Goal: Transaction & Acquisition: Subscribe to service/newsletter

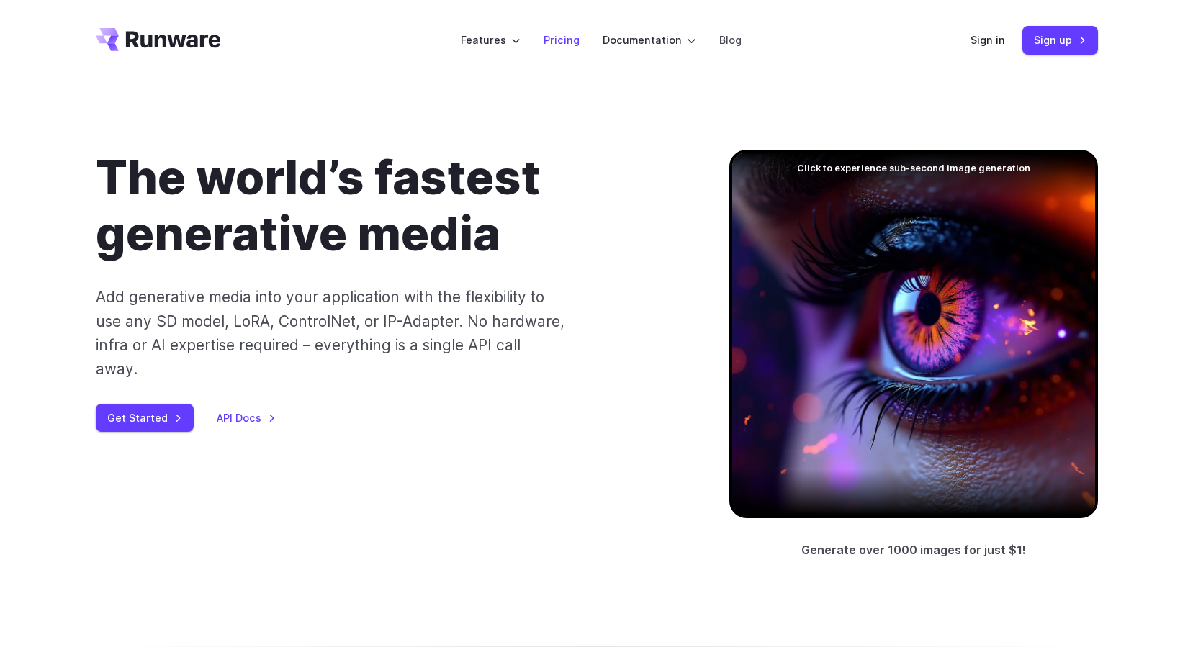
click at [567, 40] on link "Pricing" at bounding box center [562, 40] width 36 height 17
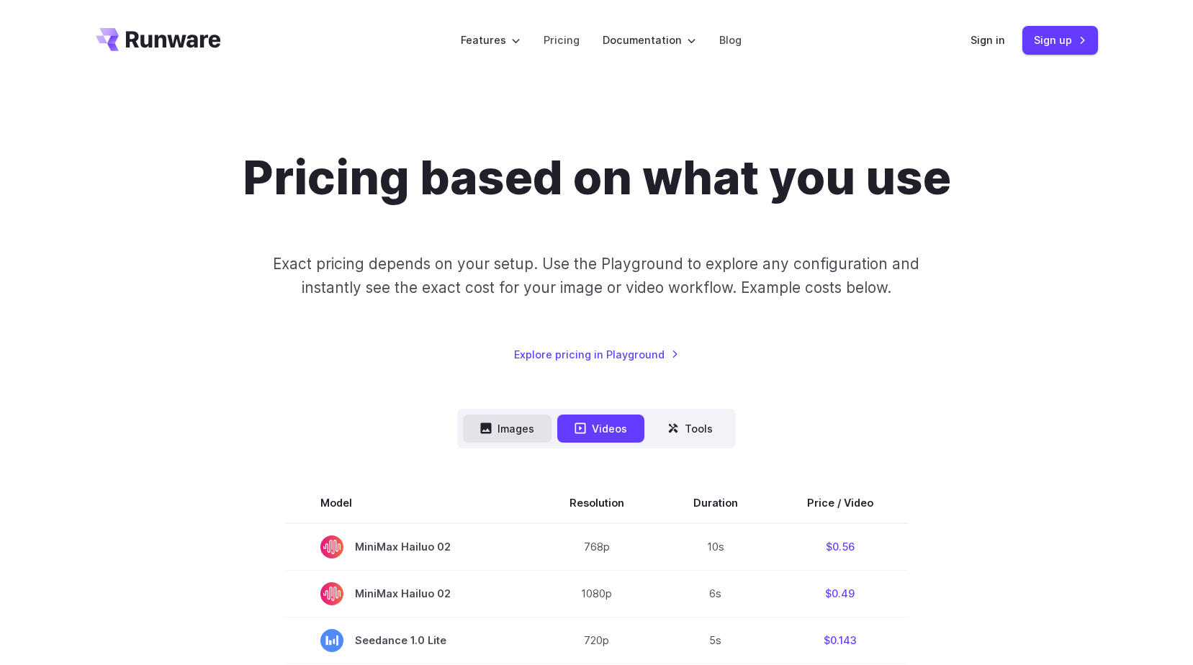
click at [519, 421] on button "Images" at bounding box center [507, 429] width 89 height 28
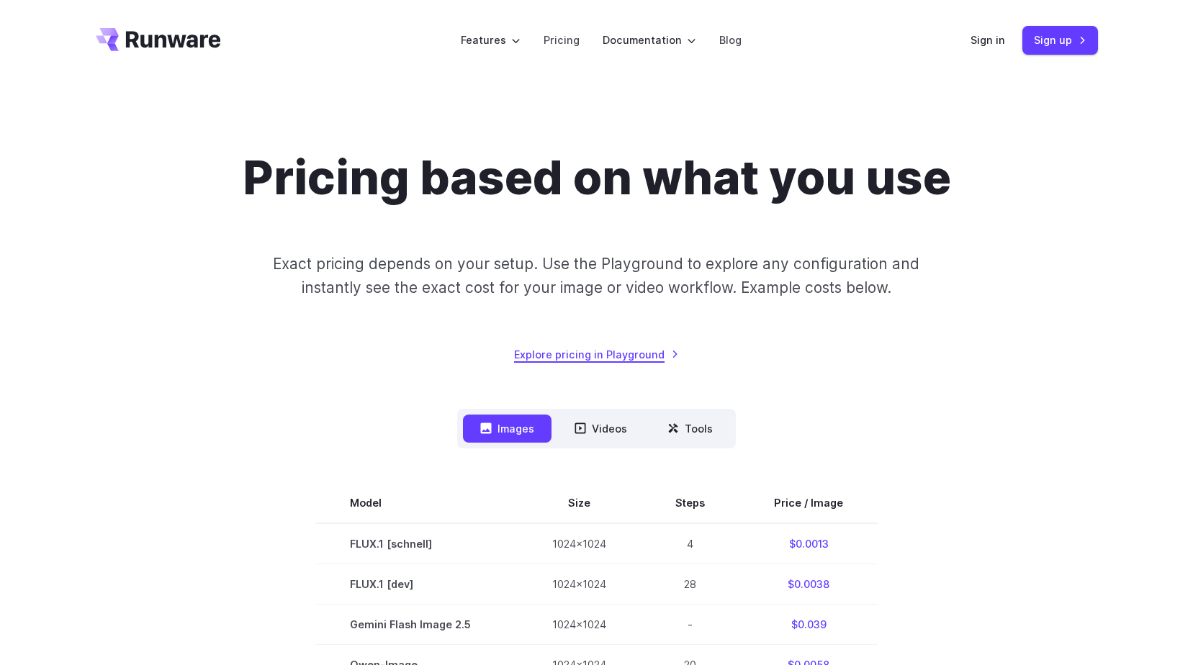
click at [642, 353] on link "Explore pricing in Playground" at bounding box center [596, 354] width 165 height 17
click at [552, 42] on link "Pricing" at bounding box center [562, 40] width 36 height 17
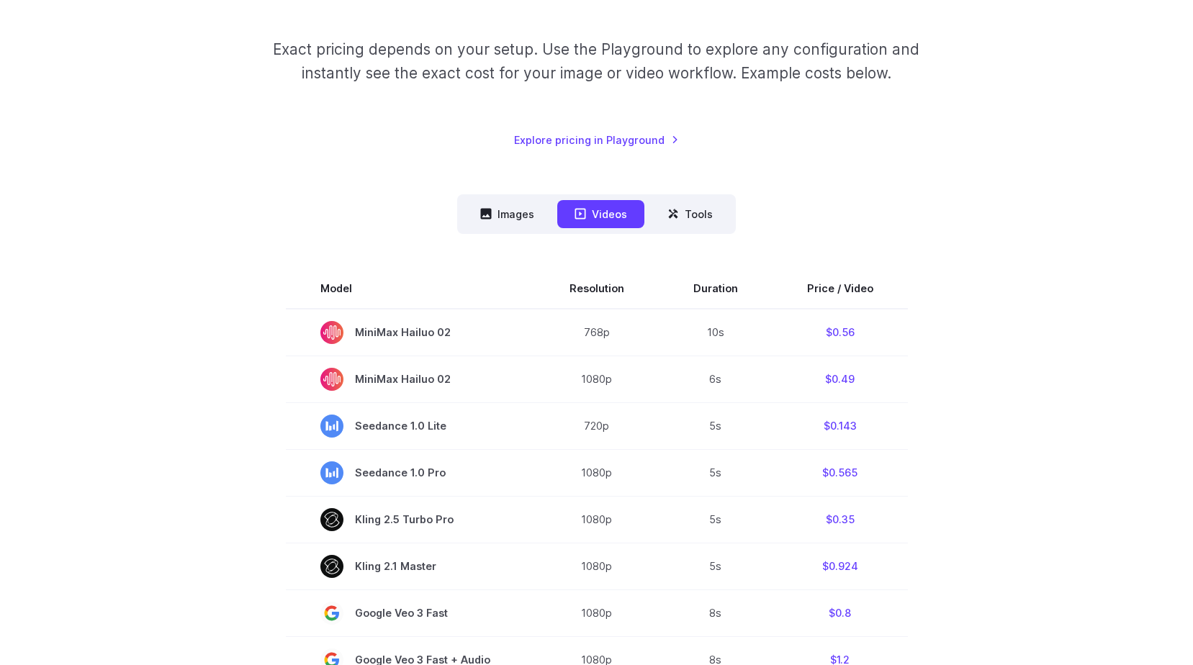
scroll to position [216, 0]
click at [511, 214] on button "Images" at bounding box center [507, 213] width 89 height 28
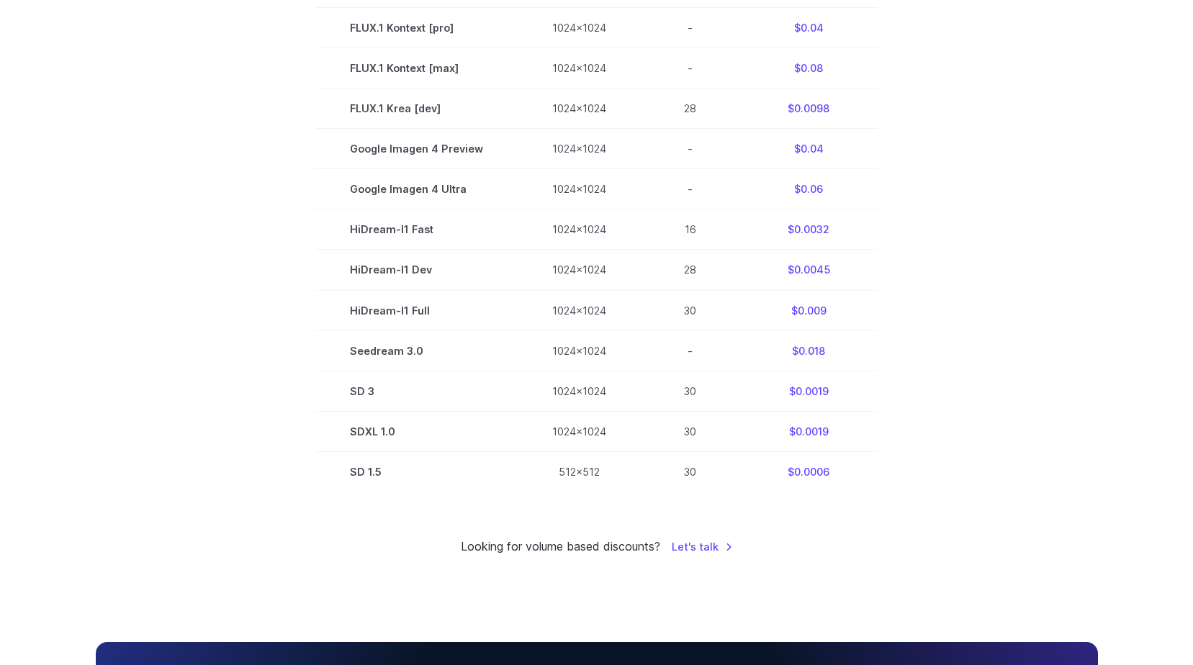
scroll to position [893, 0]
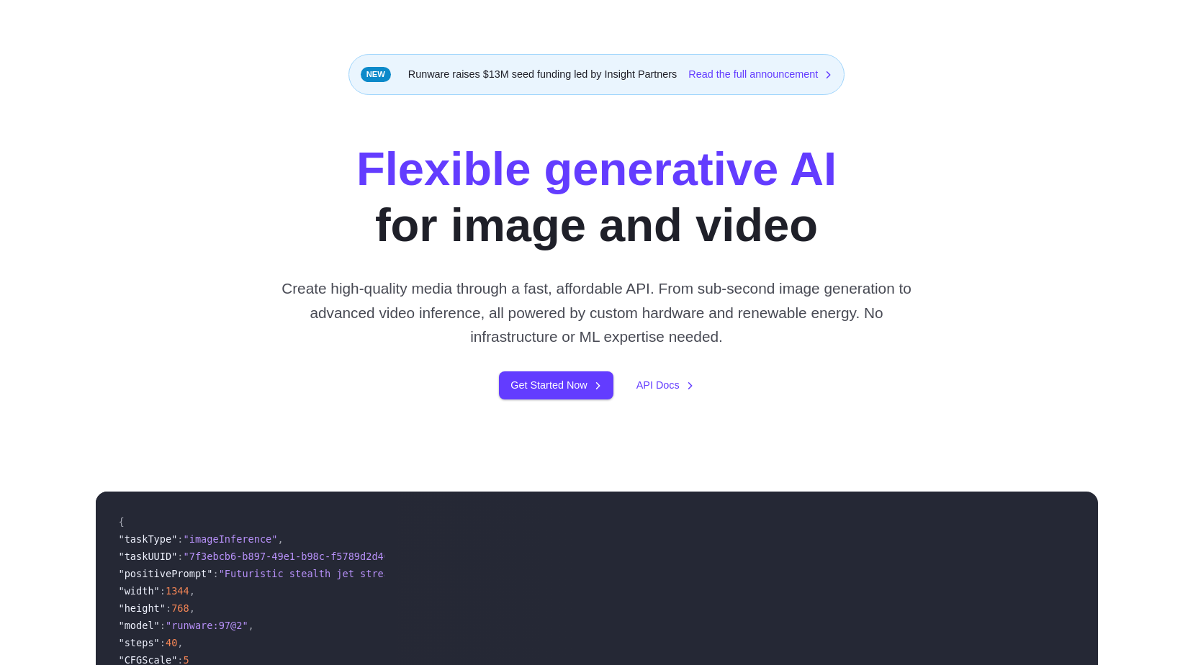
scroll to position [72, 0]
click at [572, 386] on link "Get Started Now" at bounding box center [556, 386] width 114 height 28
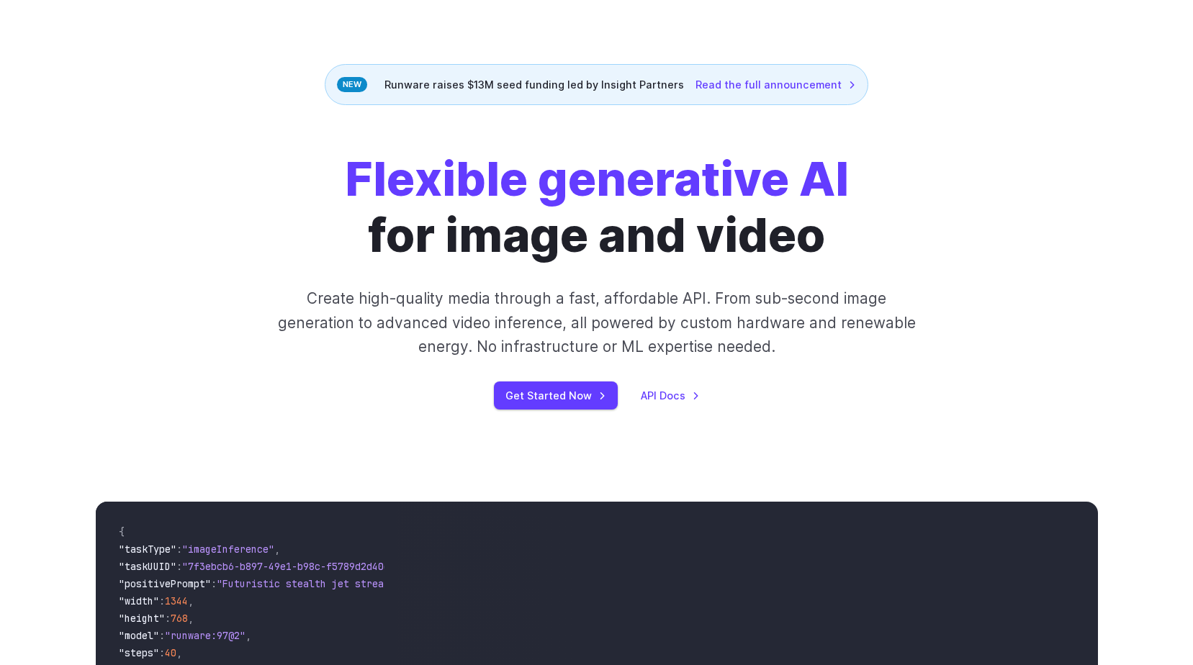
scroll to position [0, 0]
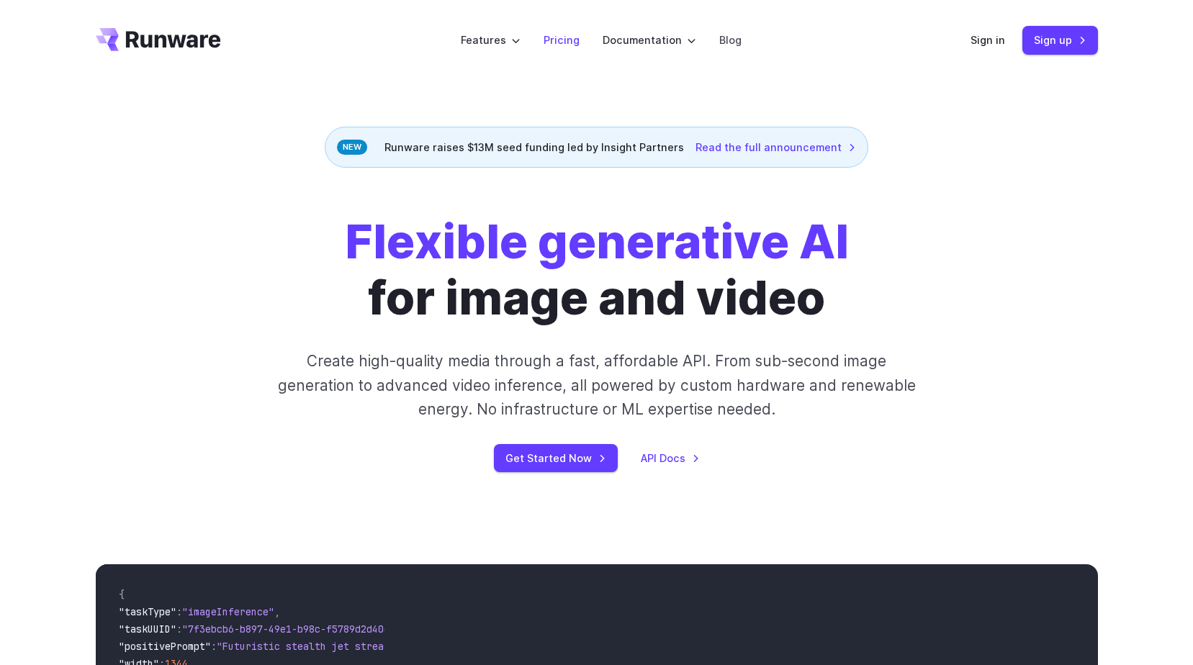
click at [554, 40] on link "Pricing" at bounding box center [562, 40] width 36 height 17
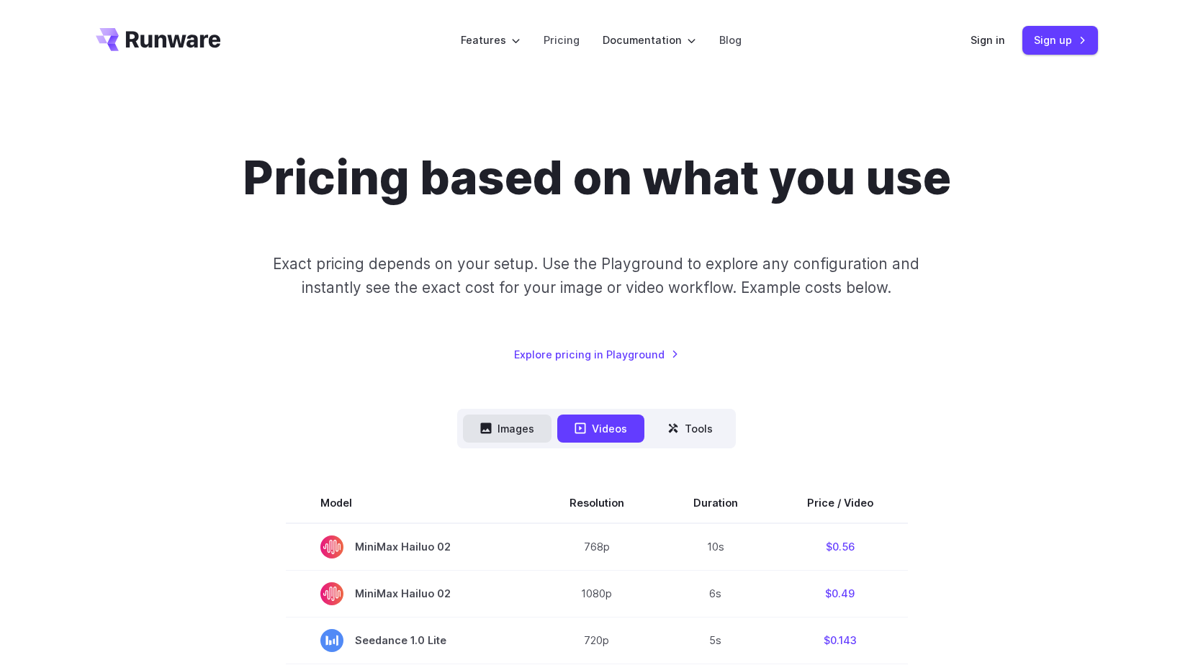
click at [529, 416] on button "Images" at bounding box center [507, 429] width 89 height 28
click at [529, 426] on button "Images" at bounding box center [507, 429] width 89 height 28
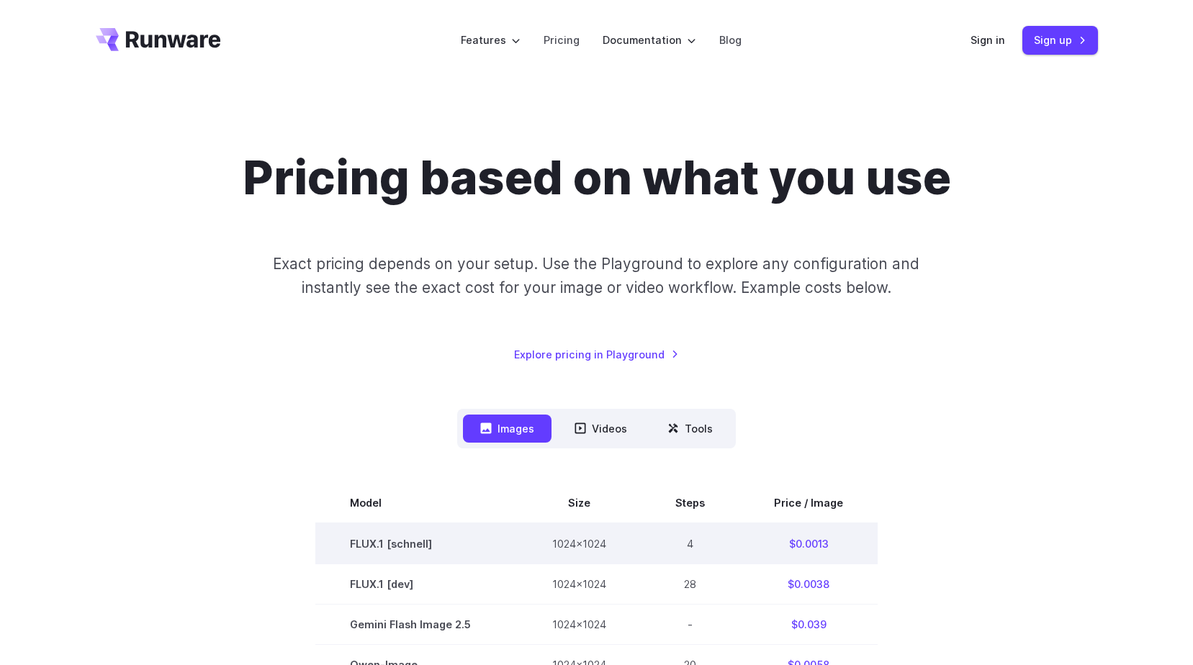
click at [810, 545] on td "$0.0013" at bounding box center [809, 544] width 138 height 41
click at [678, 544] on td "4" at bounding box center [690, 544] width 99 height 41
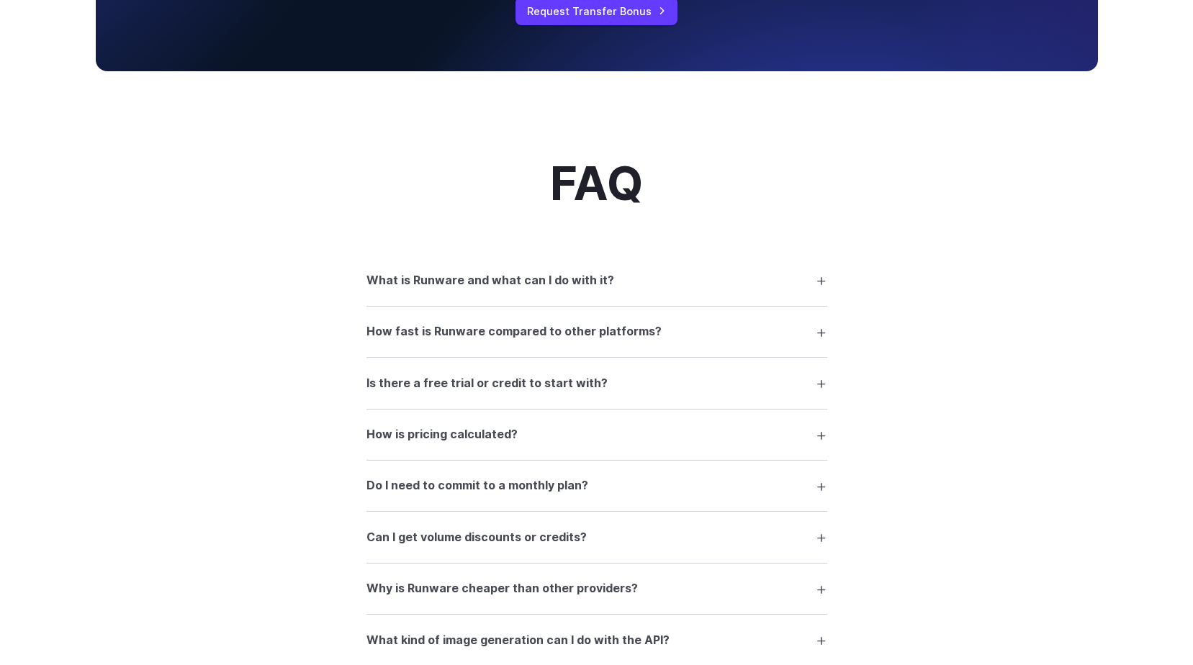
scroll to position [1729, 0]
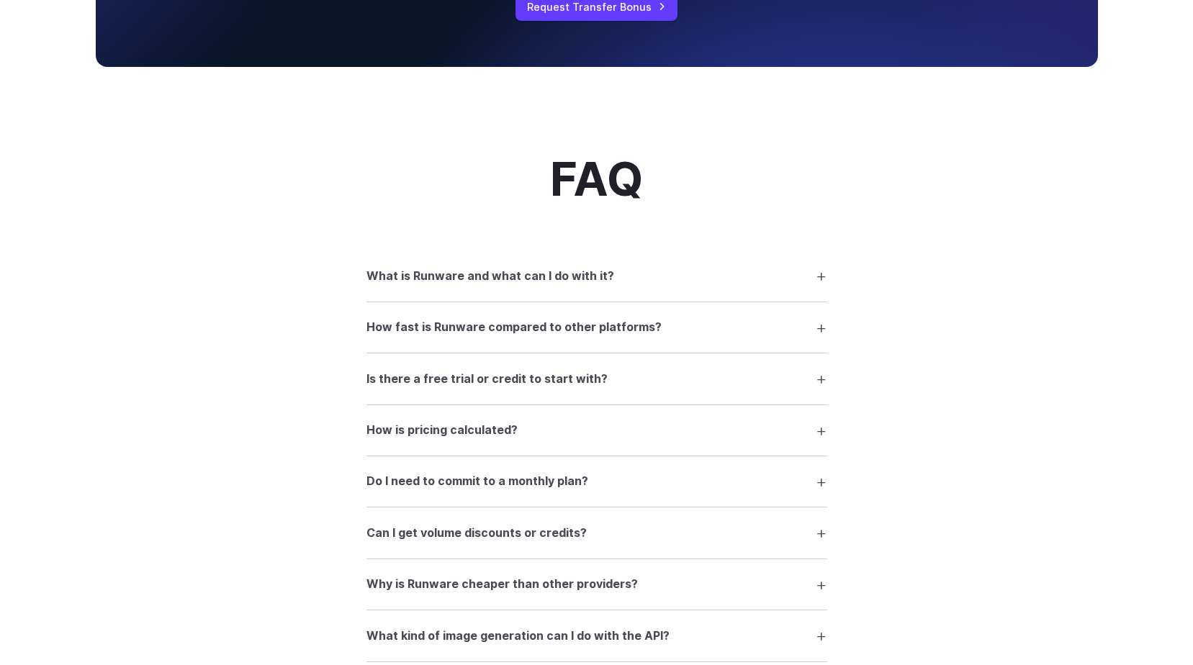
click at [820, 380] on summary "Is there a free trial or credit to start with?" at bounding box center [597, 378] width 461 height 27
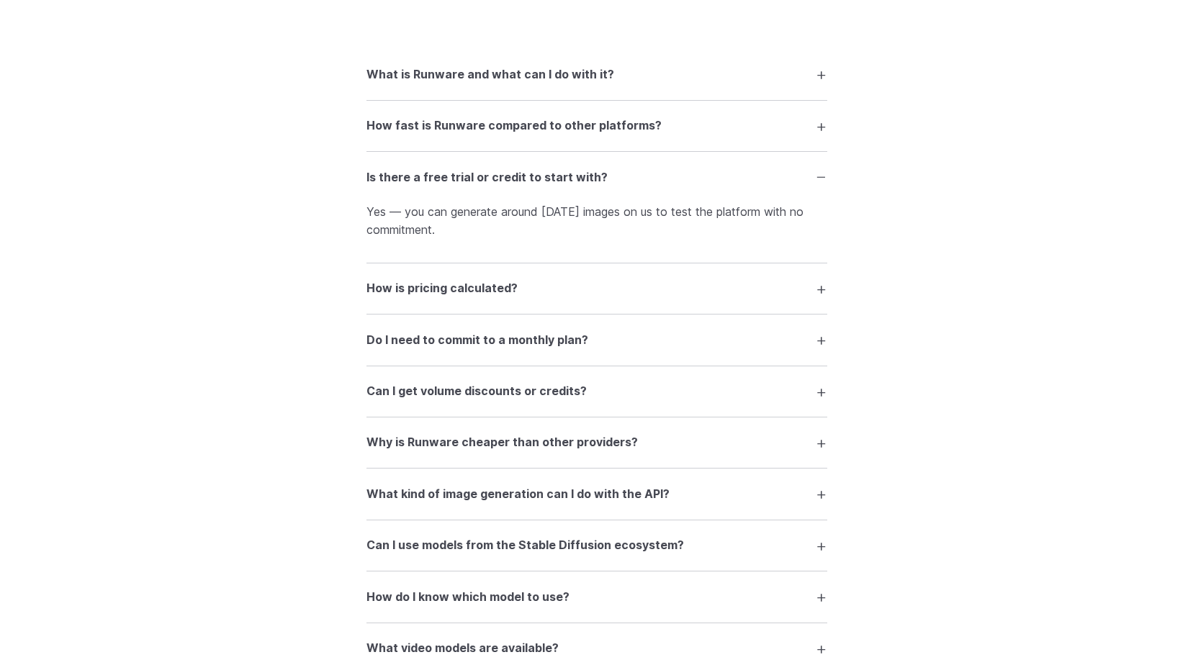
scroll to position [1945, 0]
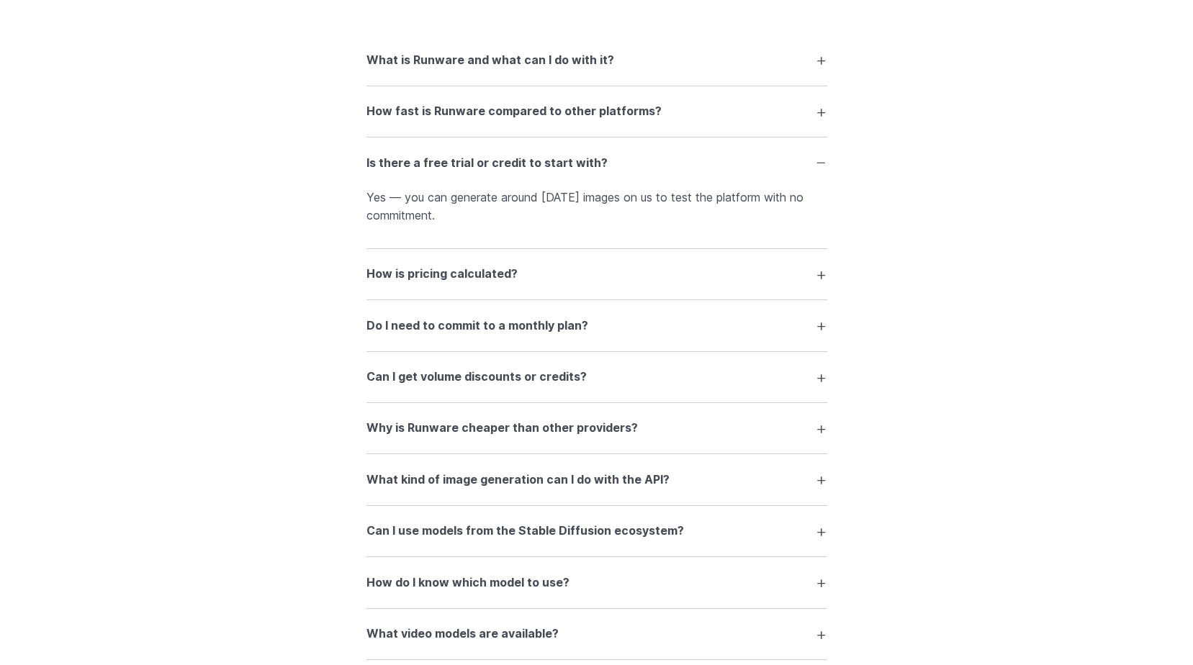
click at [820, 275] on summary "How is pricing calculated?" at bounding box center [597, 274] width 461 height 27
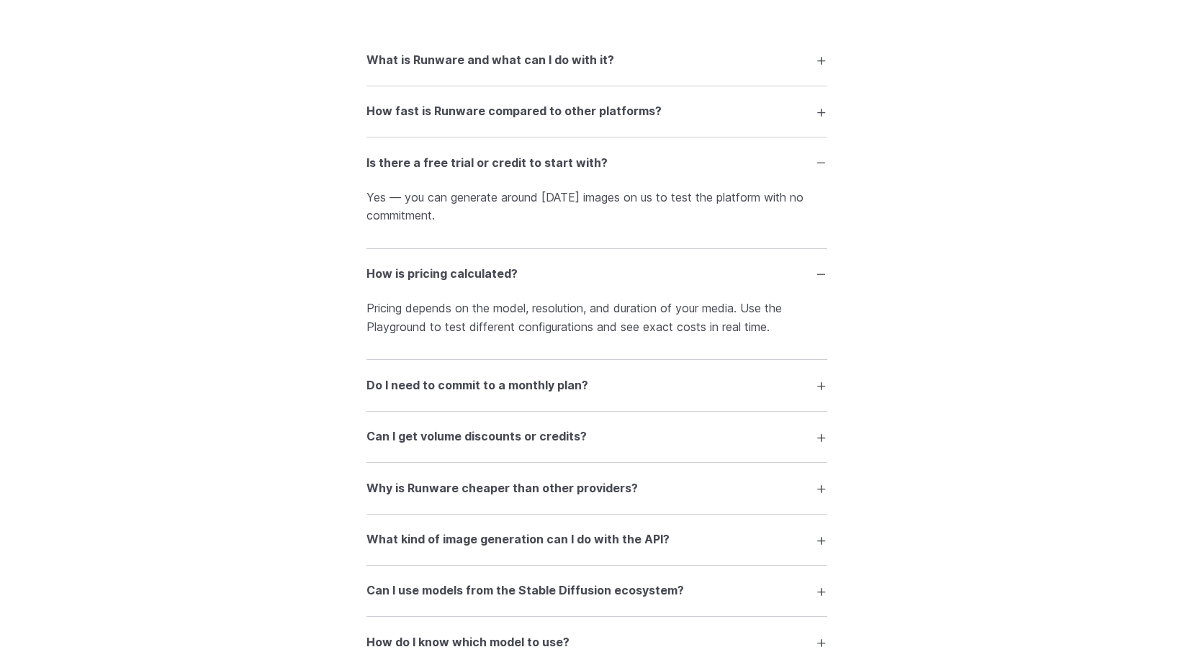
click at [820, 382] on summary "Do I need to commit to a monthly plan?" at bounding box center [597, 385] width 461 height 27
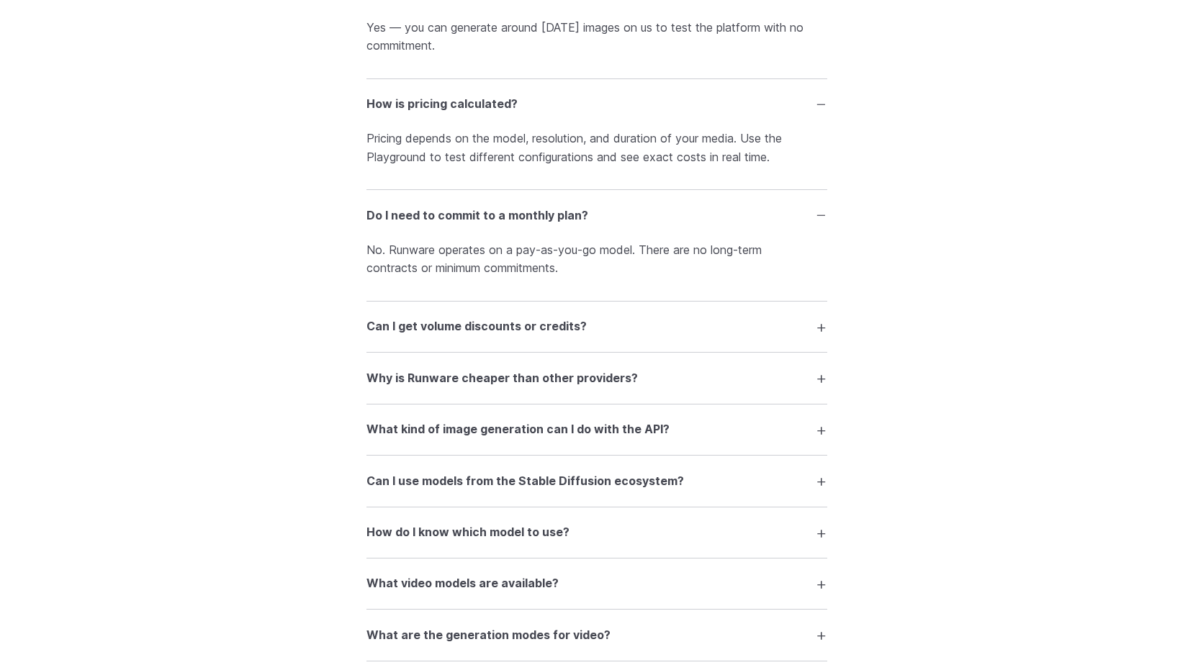
scroll to position [2161, 0]
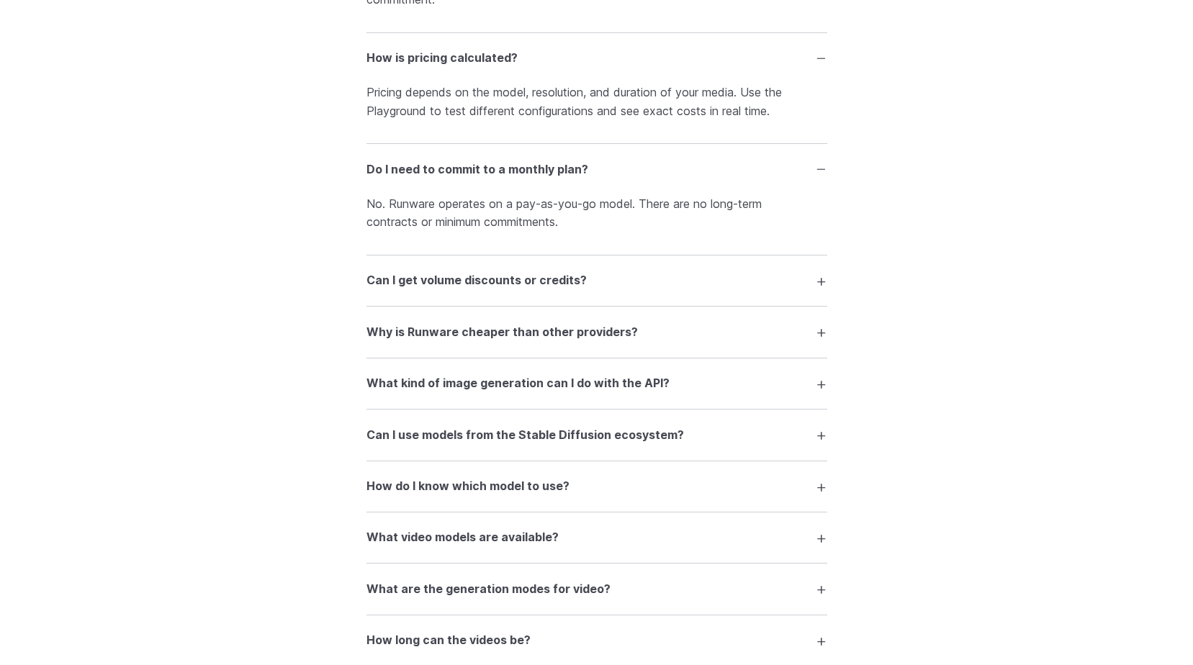
click at [823, 381] on summary "What kind of image generation can I do with the API?" at bounding box center [597, 383] width 461 height 27
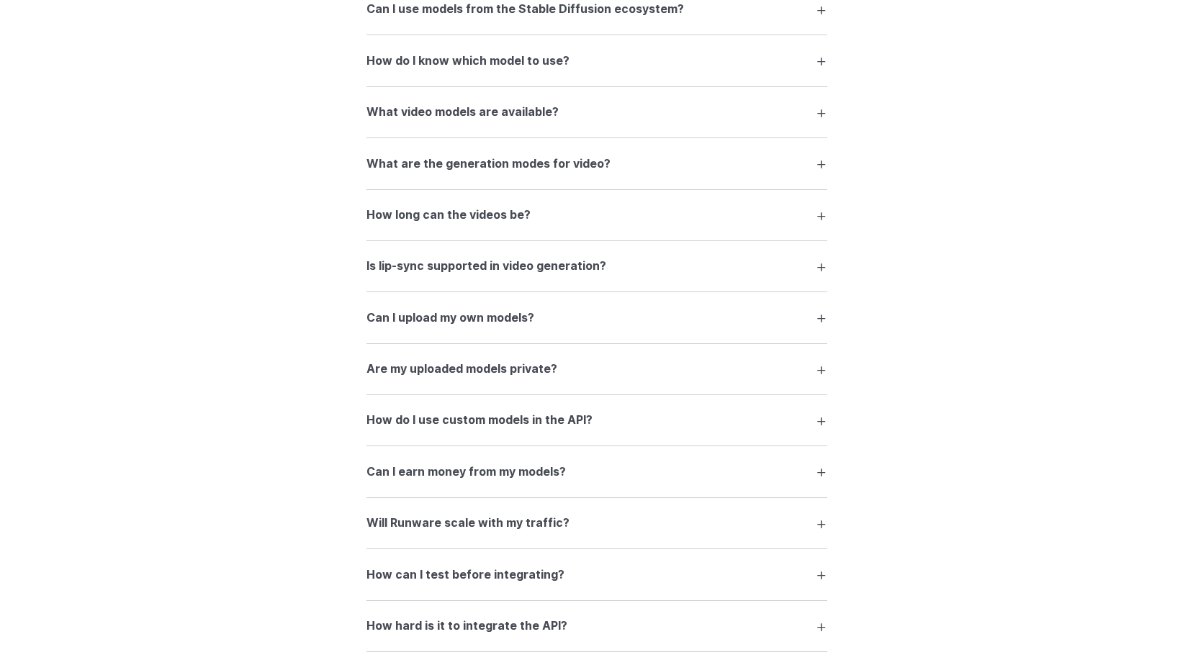
scroll to position [2737, 0]
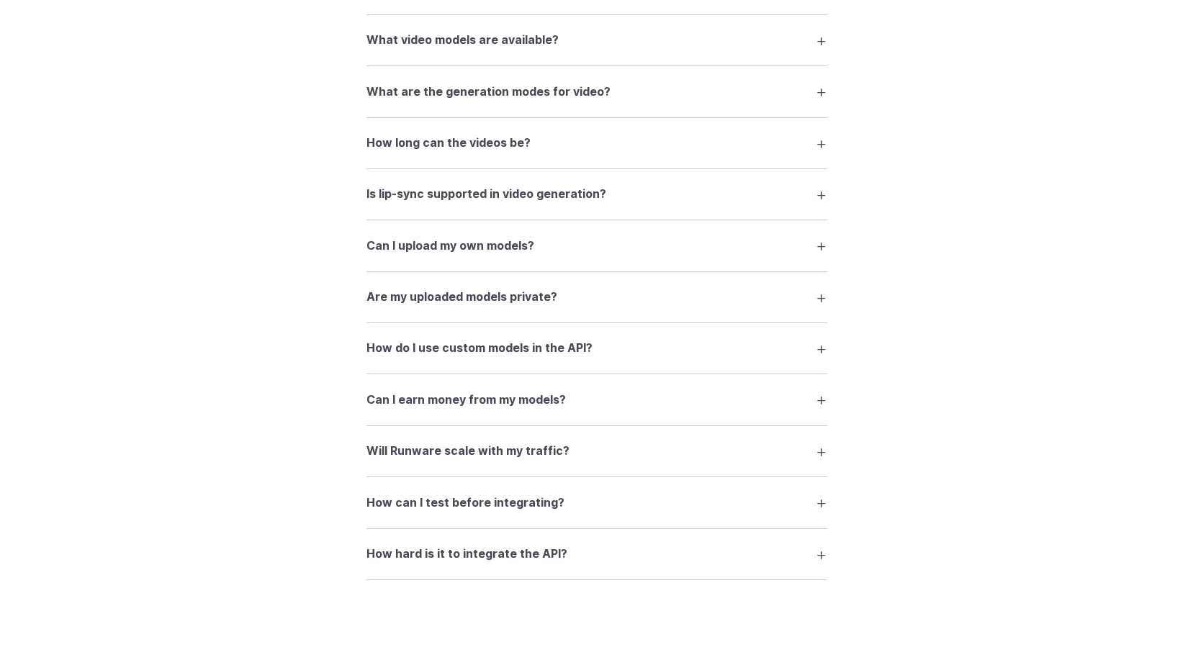
click at [823, 398] on summary "Can I earn money from my models?" at bounding box center [597, 399] width 461 height 27
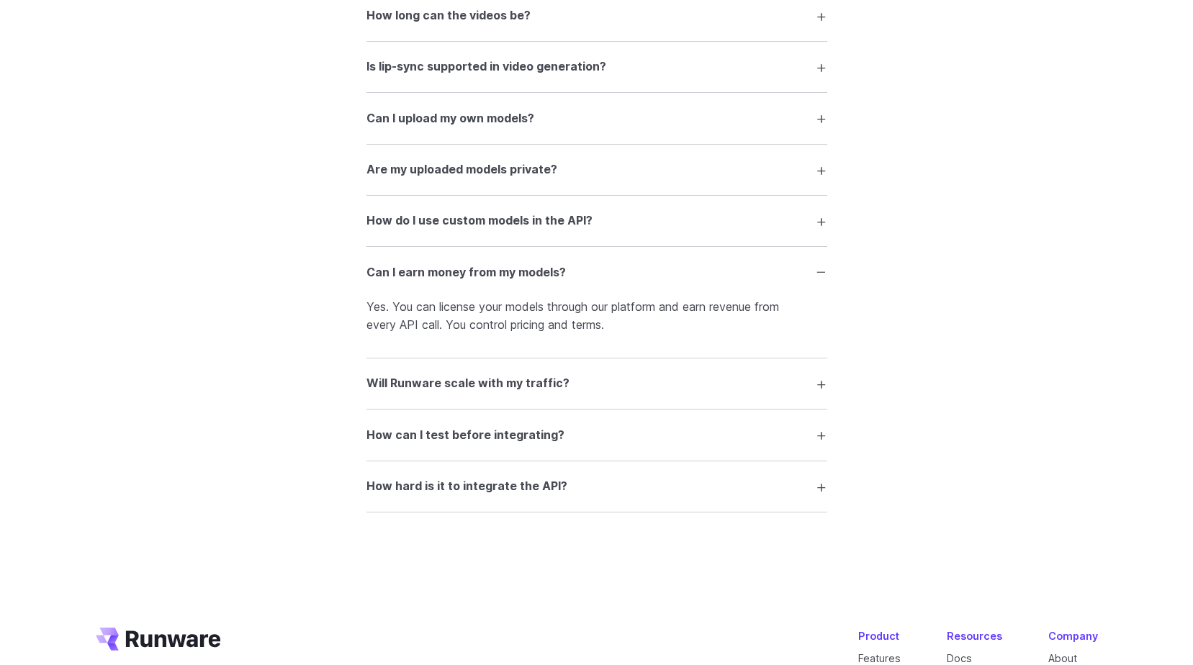
scroll to position [2881, 0]
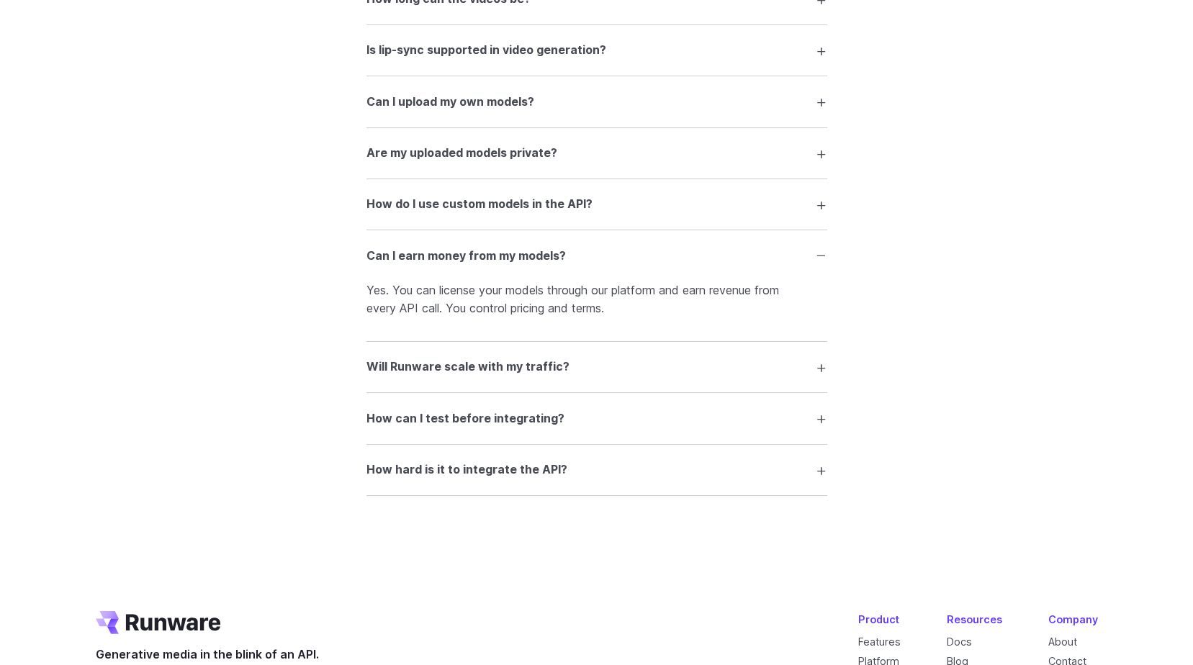
click at [820, 473] on summary "How hard is it to integrate the API?" at bounding box center [597, 470] width 461 height 27
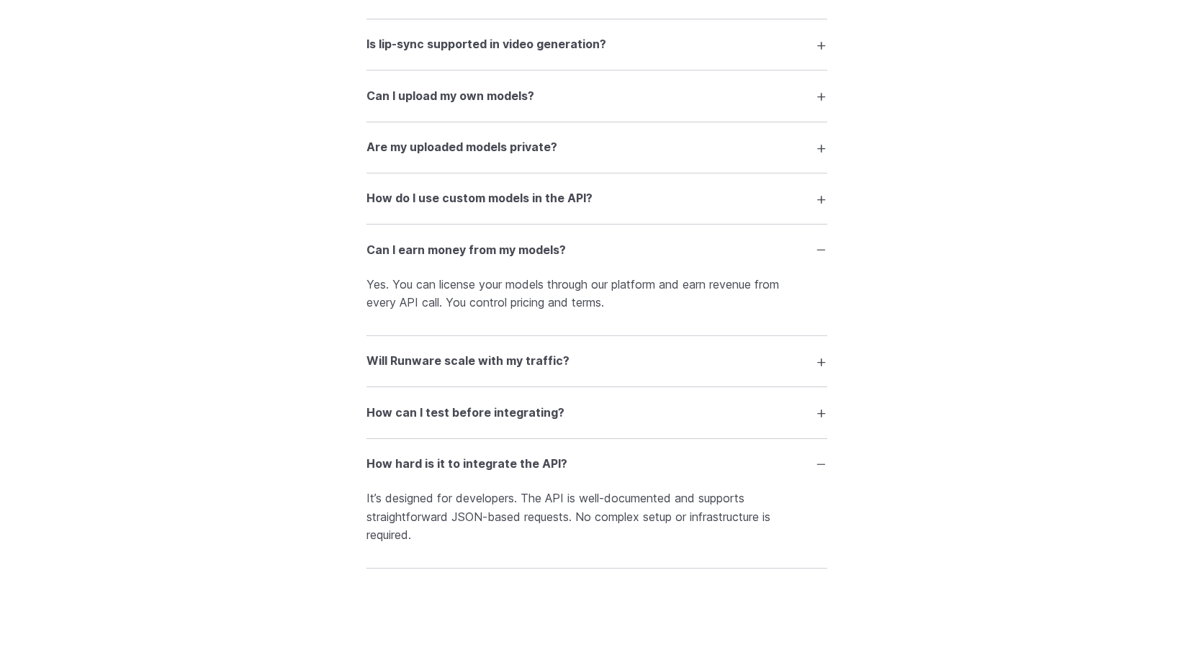
scroll to position [3129, 0]
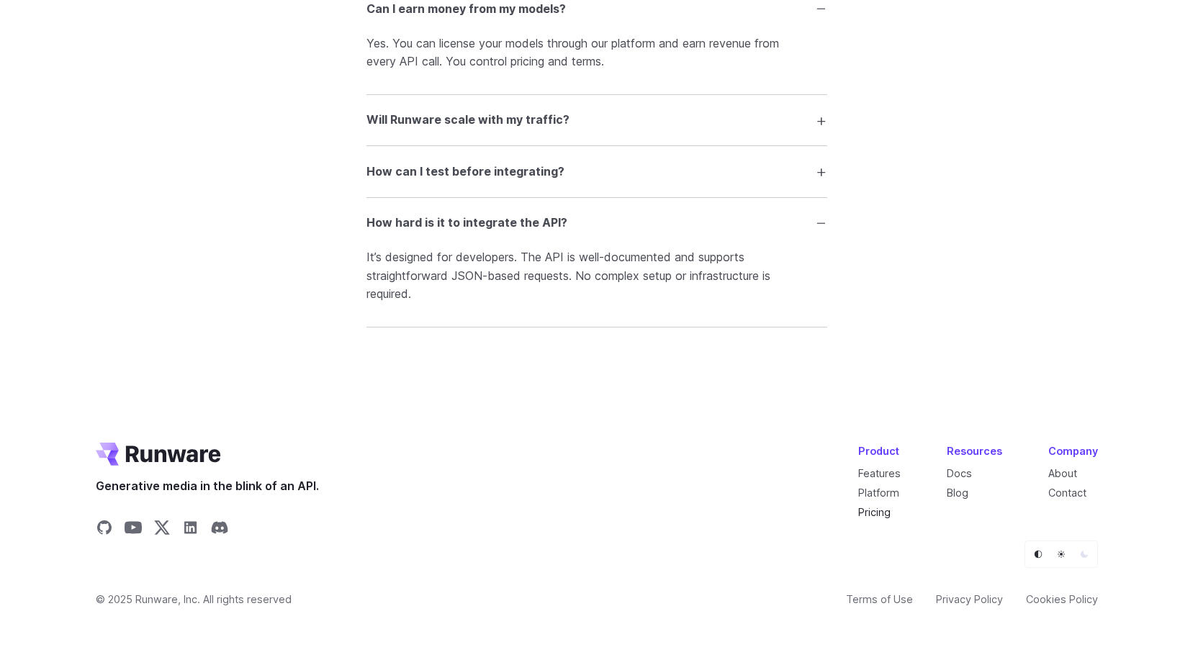
click at [886, 514] on link "Pricing" at bounding box center [875, 512] width 32 height 12
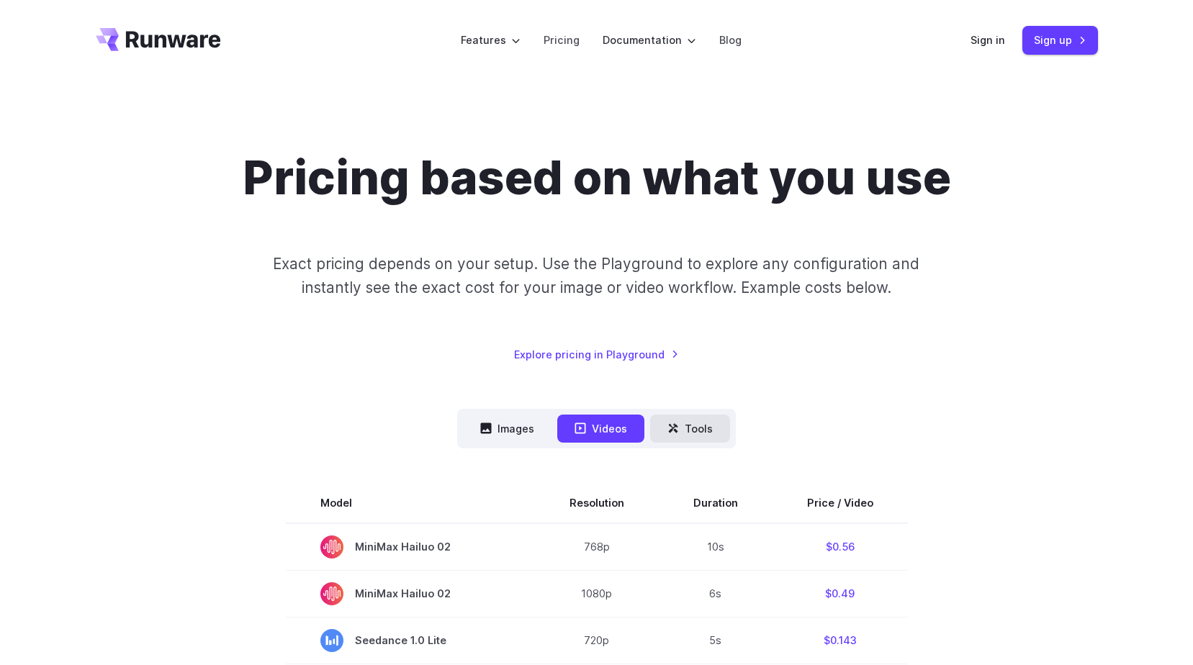
click at [690, 431] on button "Tools" at bounding box center [690, 429] width 80 height 28
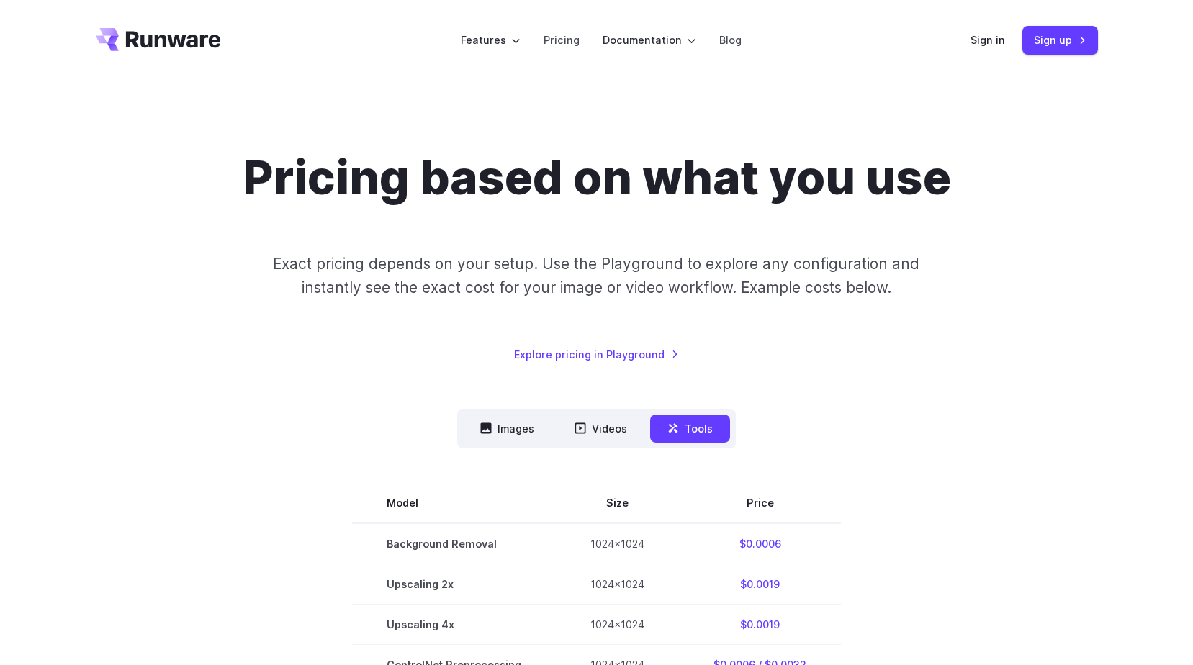
scroll to position [288, 0]
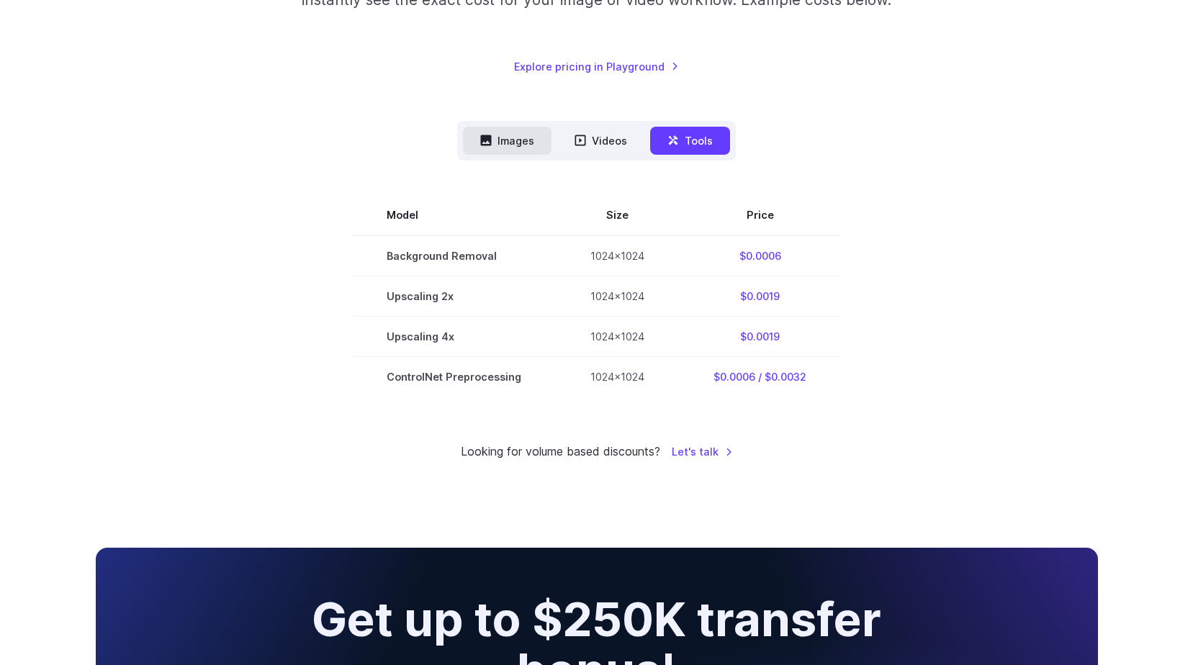
click at [500, 131] on button "Images" at bounding box center [507, 141] width 89 height 28
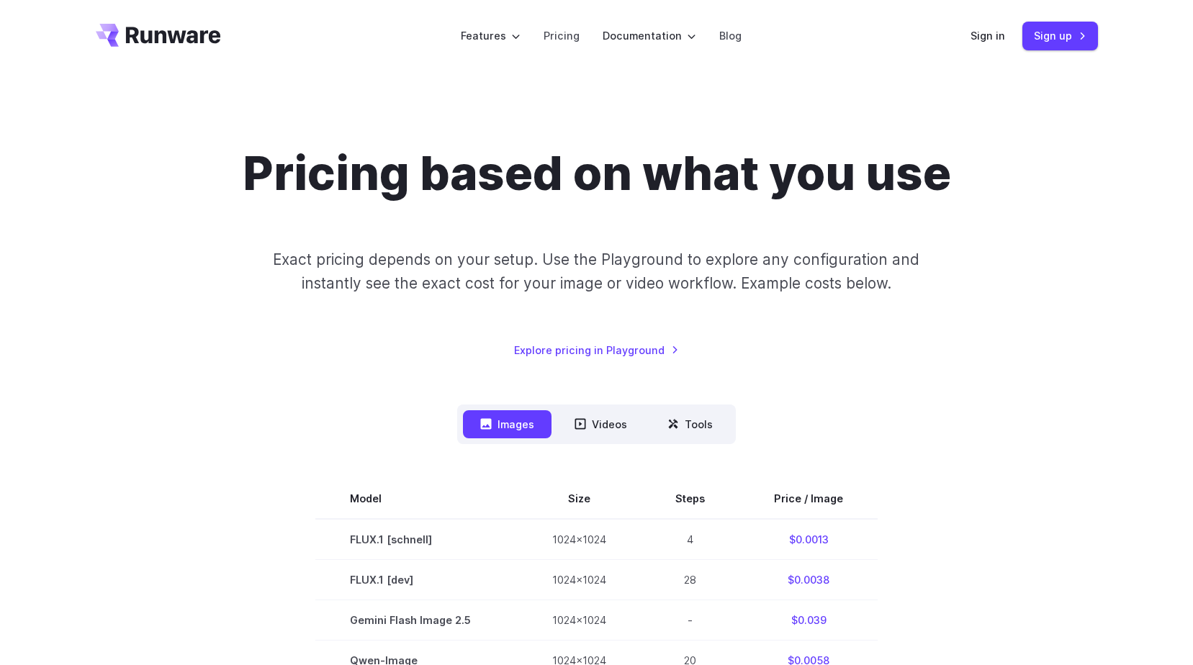
scroll to position [0, 0]
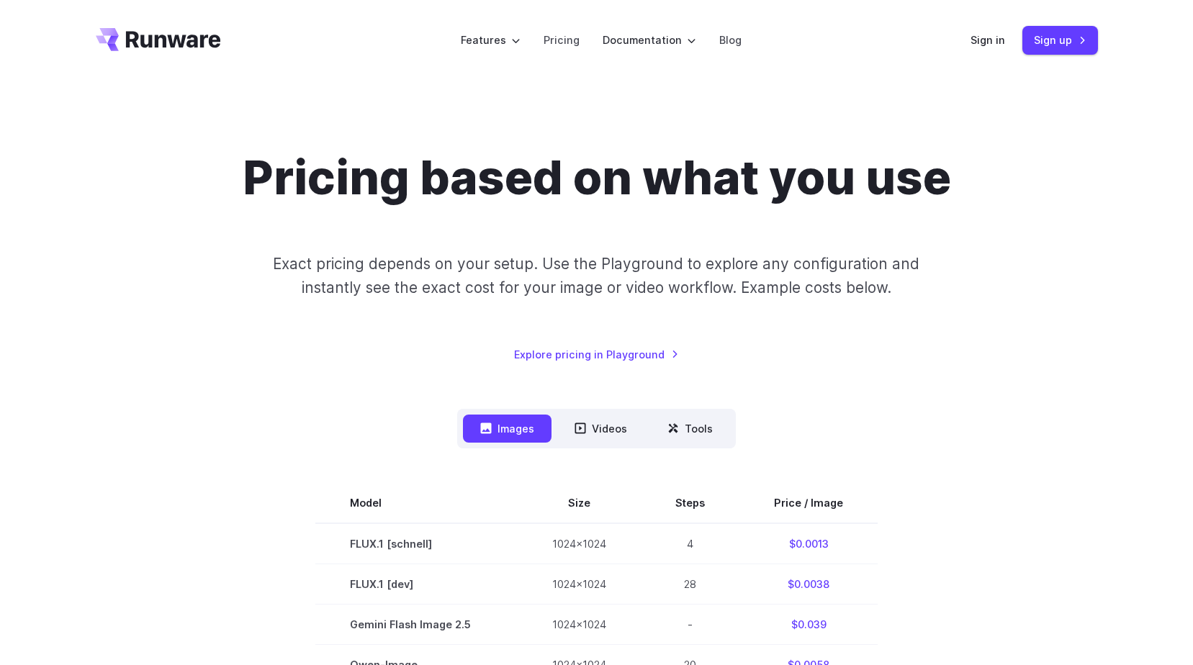
click at [1103, 33] on header "Features Tasks Image generation Video generation Sonic Inference Engine™ Models…" at bounding box center [597, 40] width 1037 height 81
click at [1021, 34] on div "Sign in Sign up" at bounding box center [1034, 40] width 127 height 28
click at [1065, 32] on link "Sign up" at bounding box center [1061, 40] width 76 height 28
